Goal: Navigation & Orientation: Find specific page/section

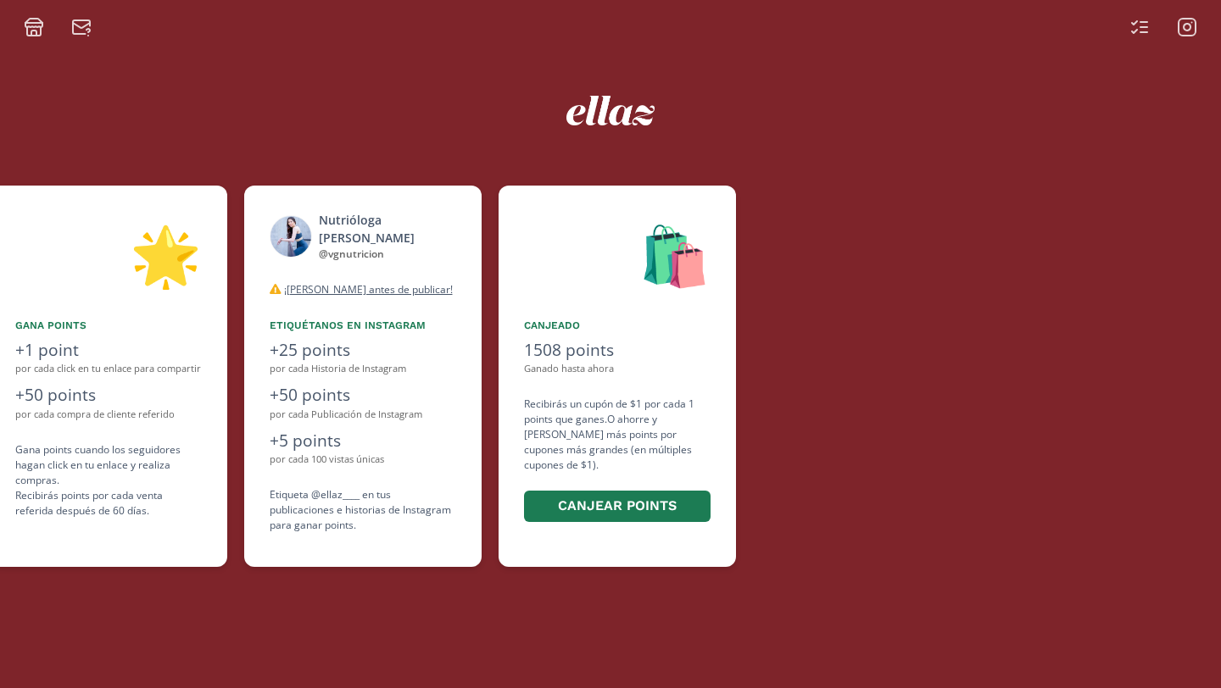
scroll to position [0, 1017]
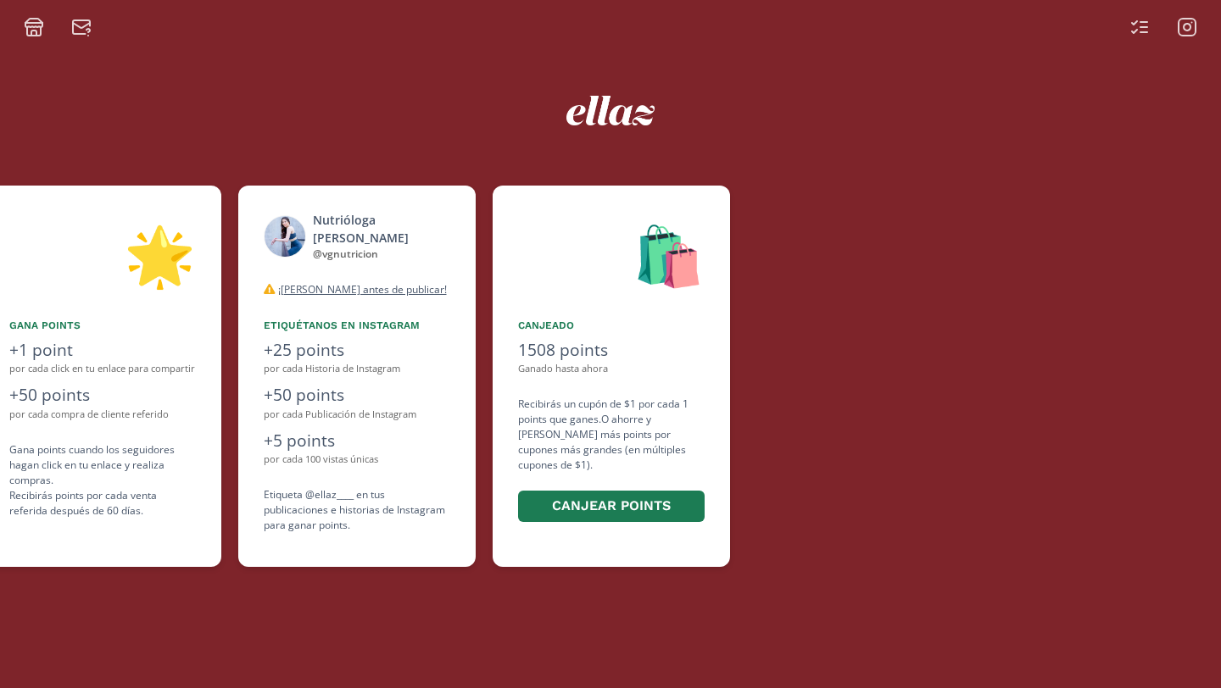
scroll to position [0, 1017]
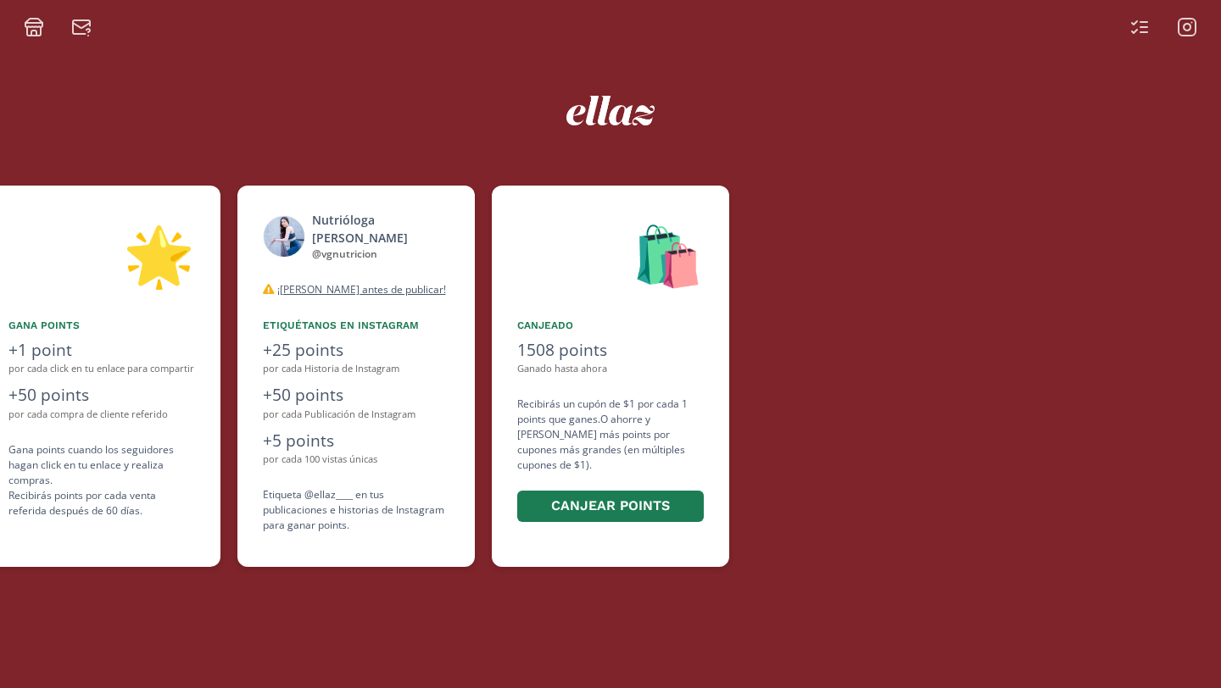
click at [1139, 25] on icon at bounding box center [1139, 27] width 20 height 20
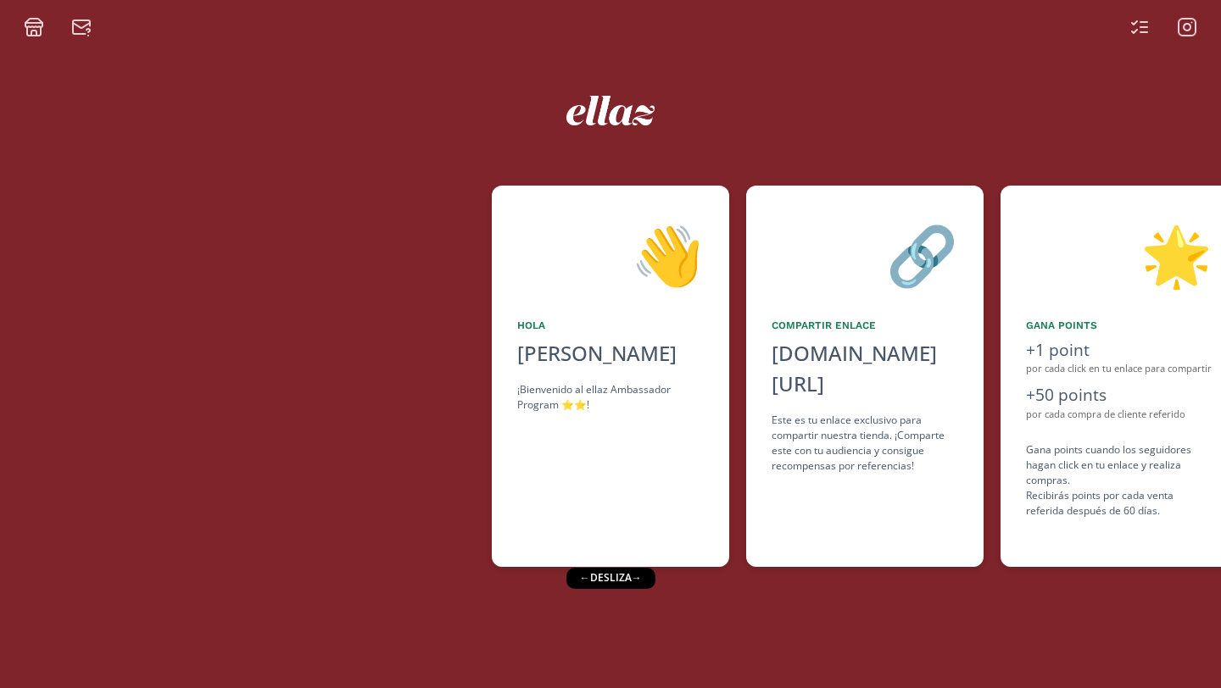
click at [748, 77] on div at bounding box center [610, 107] width 1017 height 69
